Goal: Task Accomplishment & Management: Manage account settings

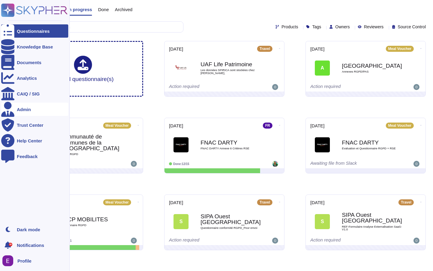
click at [30, 109] on div "Admin" at bounding box center [24, 109] width 14 height 5
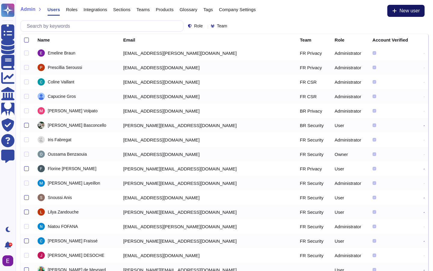
click at [407, 12] on span "New user" at bounding box center [410, 10] width 20 height 5
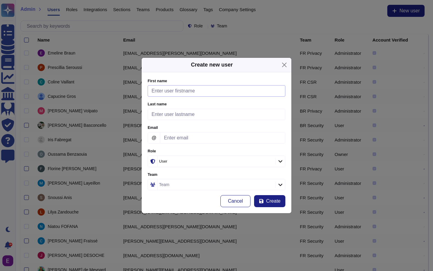
click at [171, 94] on input "First name" at bounding box center [217, 90] width 138 height 11
type input "Chloé"
click at [195, 71] on div "Create new user" at bounding box center [217, 65] width 150 height 14
click at [163, 115] on input "Last name" at bounding box center [217, 114] width 138 height 11
type input "Rousselet"
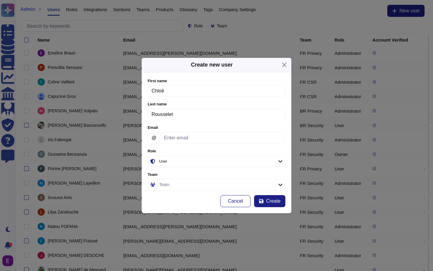
click at [176, 101] on form "First name Chloé Please fill this field Last name Rousselet Please fill this fi…" at bounding box center [217, 142] width 138 height 129
click at [169, 139] on input "Email" at bounding box center [222, 137] width 125 height 11
click at [184, 140] on input "Email" at bounding box center [222, 137] width 125 height 11
paste input "[EMAIL_ADDRESS][DOMAIN_NAME]"
type input "[EMAIL_ADDRESS][DOMAIN_NAME]"
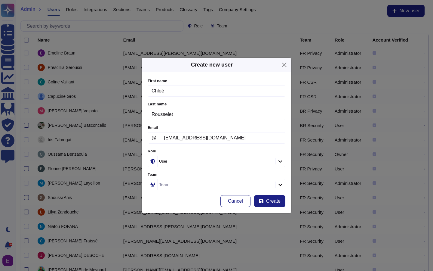
click at [224, 124] on form "First name Chloé Please fill this field Last name Rousselet Please fill this fi…" at bounding box center [217, 142] width 138 height 129
click at [173, 162] on div "User" at bounding box center [213, 161] width 109 height 4
click at [182, 150] on label "Role" at bounding box center [217, 151] width 138 height 4
click at [280, 161] on icon at bounding box center [281, 161] width 4 height 2
click at [169, 178] on div "User" at bounding box center [177, 178] width 49 height 5
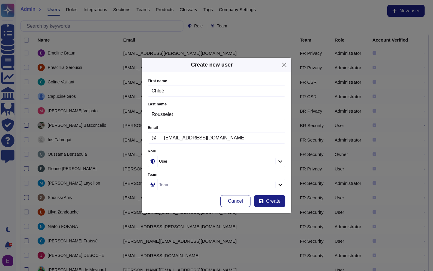
click at [174, 184] on div "Team" at bounding box center [216, 184] width 116 height 11
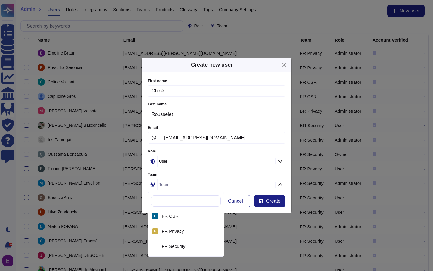
type input "fr"
click at [185, 232] on div "FR Privacy" at bounding box center [190, 230] width 57 height 5
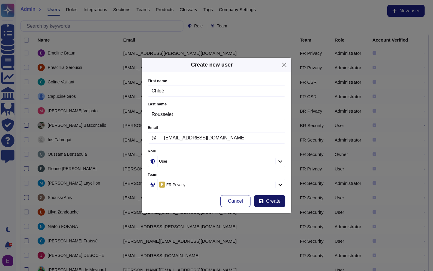
click at [264, 201] on button "Create" at bounding box center [269, 201] width 31 height 12
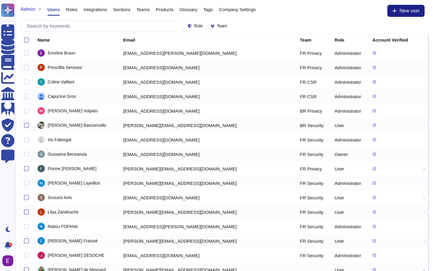
scroll to position [35, 0]
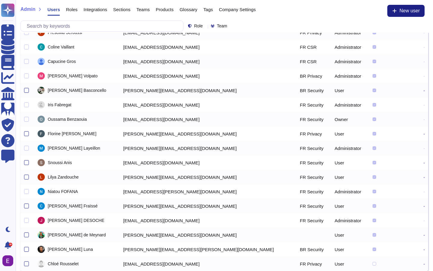
click at [424, 264] on icon at bounding box center [424, 264] width 1 height 1
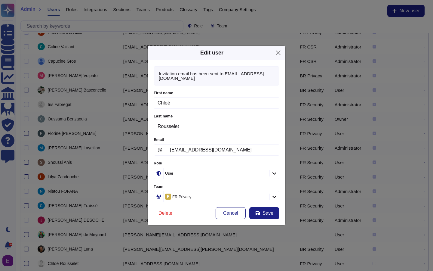
click at [274, 174] on icon at bounding box center [274, 173] width 5 height 5
click at [179, 193] on div "User" at bounding box center [183, 190] width 49 height 5
click at [179, 176] on div "Role" at bounding box center [216, 173] width 104 height 11
click at [269, 214] on span "Save" at bounding box center [268, 213] width 11 height 5
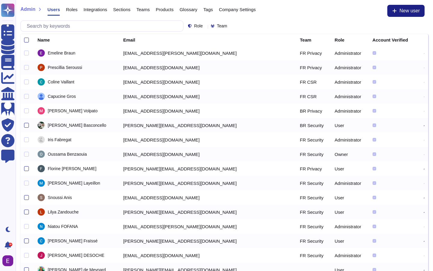
click at [76, 9] on span "Roles" at bounding box center [71, 9] width 11 height 5
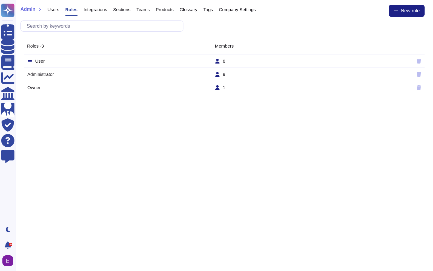
click at [70, 73] on td "Administrator" at bounding box center [121, 74] width 188 height 5
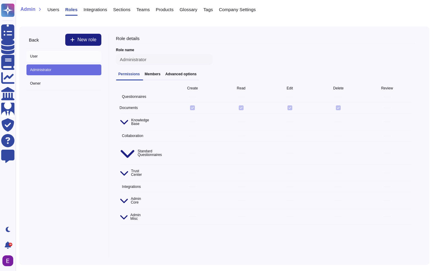
click at [51, 57] on span "User" at bounding box center [63, 56] width 75 height 11
type input "User"
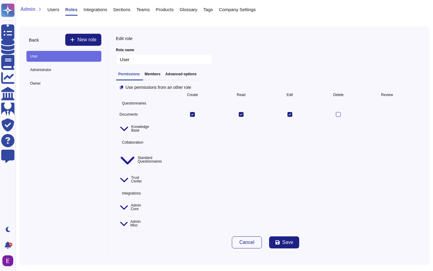
click at [121, 124] on icon at bounding box center [124, 128] width 9 height 9
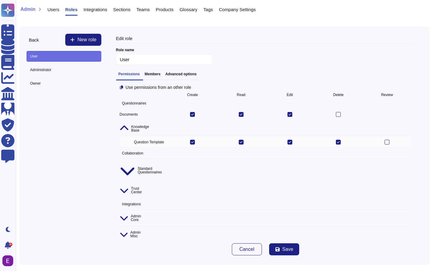
click at [387, 140] on div at bounding box center [387, 142] width 5 height 5
click at [0, 0] on input "checkbox" at bounding box center [0, 0] width 0 height 0
click at [119, 148] on div "Use permissions from an other role Create Read Edit Delete Review Questionnaire…" at bounding box center [265, 161] width 299 height 153
click at [120, 153] on icon at bounding box center [120, 153] width 0 height 0
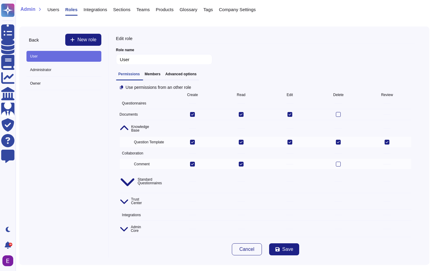
click at [122, 173] on icon at bounding box center [128, 181] width 16 height 16
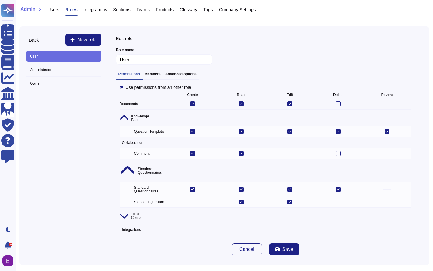
click at [121, 211] on icon at bounding box center [124, 215] width 9 height 9
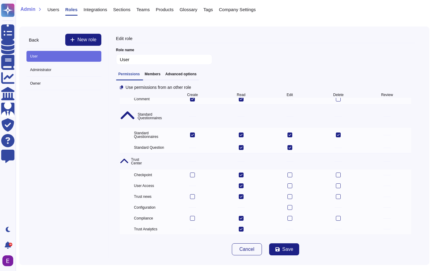
scroll to position [76, 0]
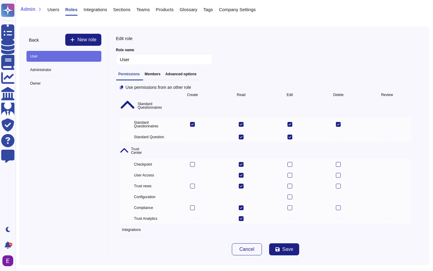
click at [120, 230] on icon at bounding box center [120, 230] width 0 height 0
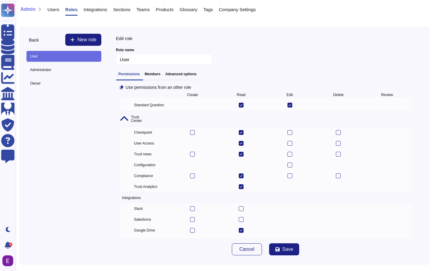
scroll to position [122, 0]
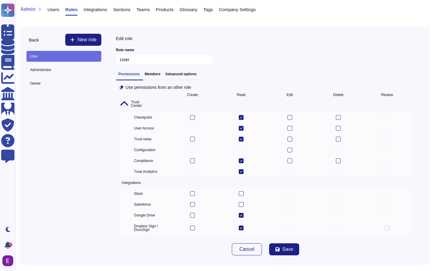
click at [120, 239] on icon at bounding box center [124, 243] width 9 height 9
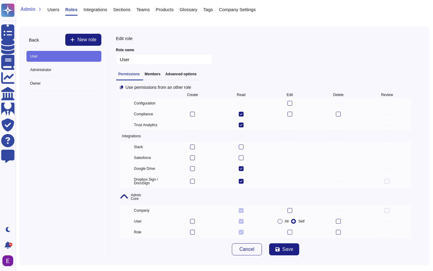
scroll to position [177, 0]
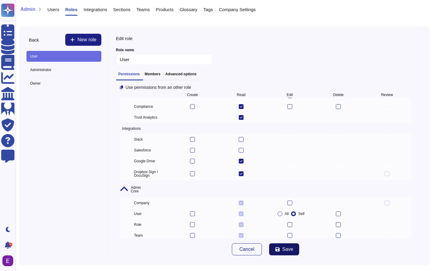
click at [277, 247] on icon at bounding box center [278, 249] width 4 height 4
